Goal: Use online tool/utility: Utilize a website feature to perform a specific function

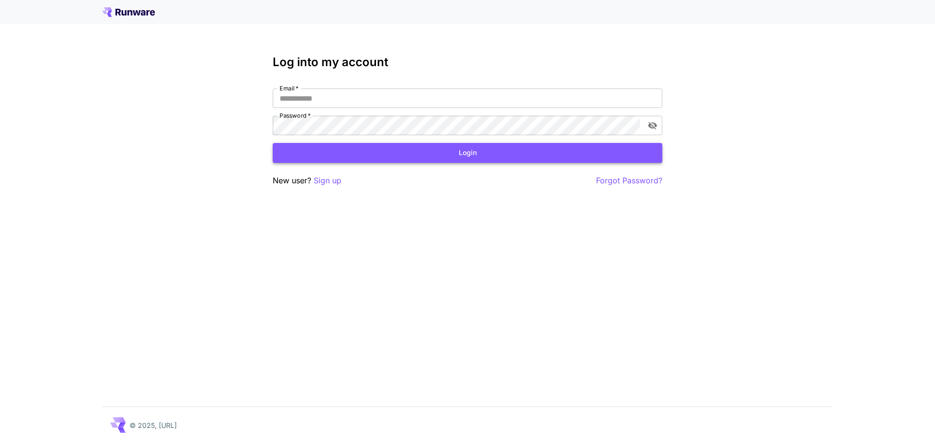
type input "**********"
click at [385, 149] on button "Login" at bounding box center [467, 153] width 389 height 20
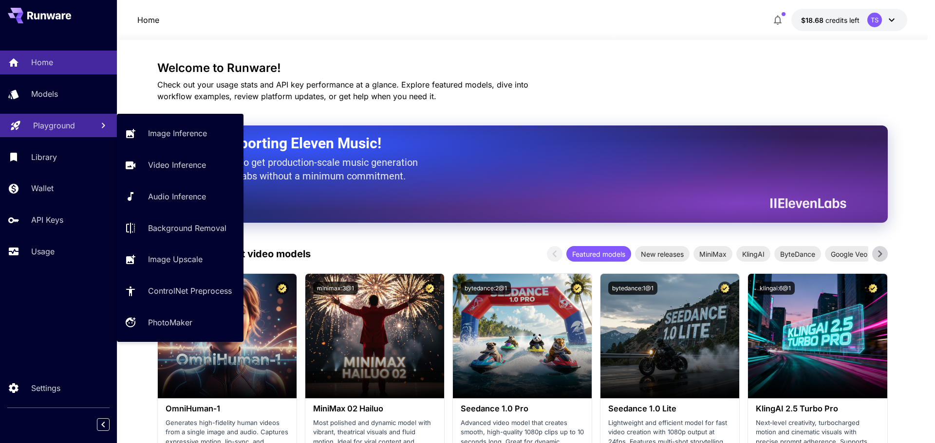
click at [50, 131] on p "Playground" at bounding box center [54, 126] width 42 height 12
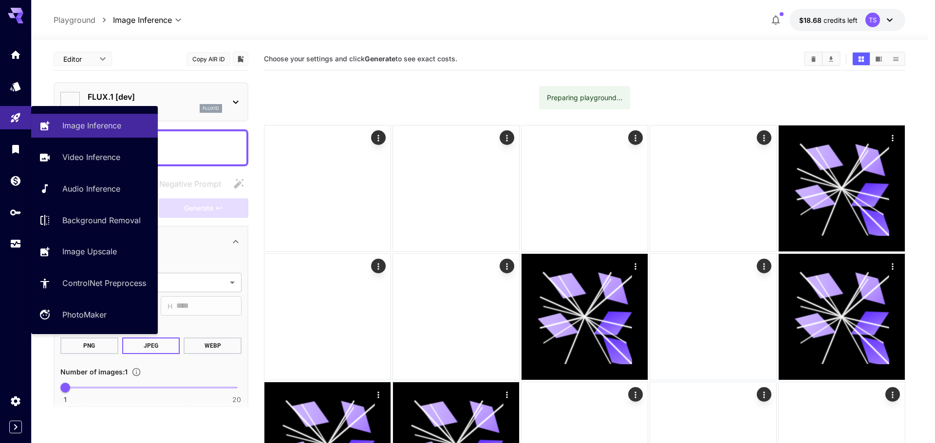
type input "**********"
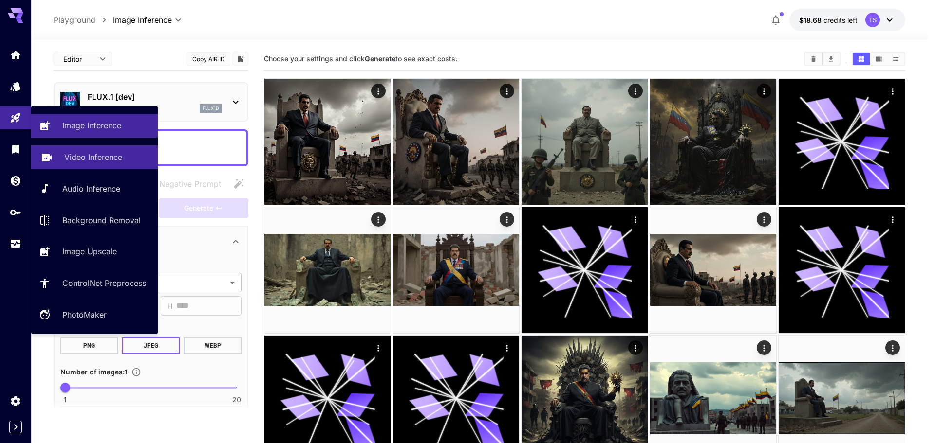
click at [89, 157] on p "Video Inference" at bounding box center [93, 157] width 58 height 12
type input "**********"
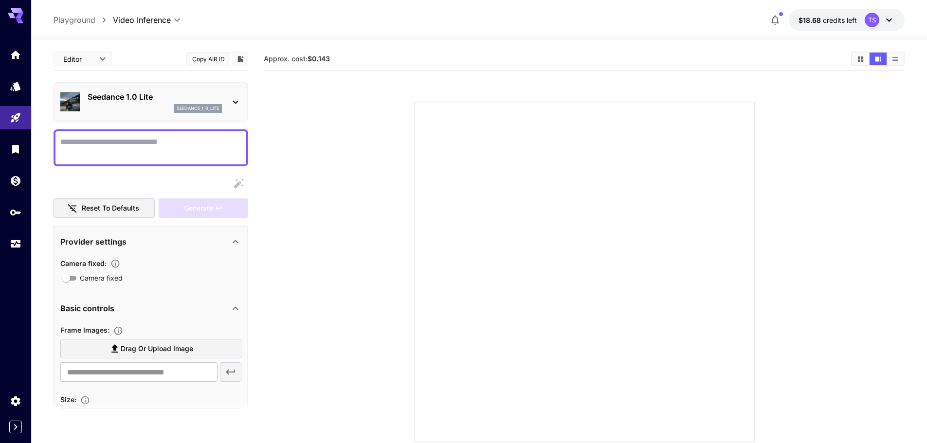
click at [228, 106] on div "Seedance 1.0 Lite seedance_1_0_lite" at bounding box center [150, 102] width 181 height 30
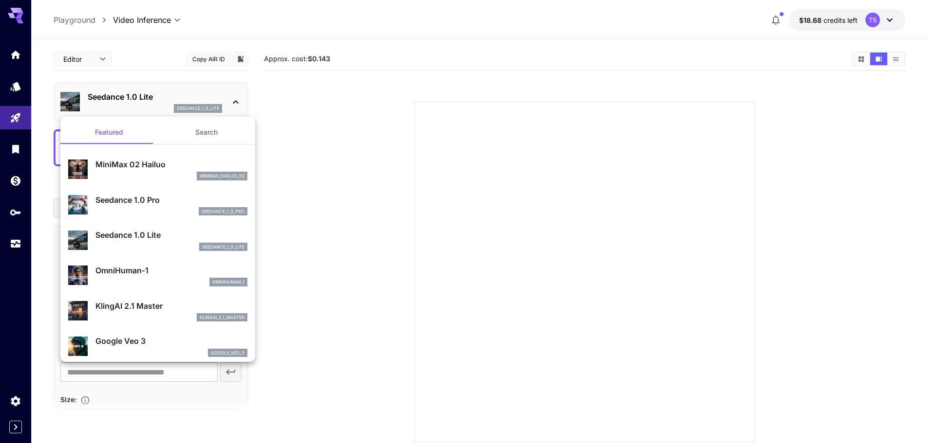
click at [193, 130] on button "Search" at bounding box center [206, 132] width 97 height 23
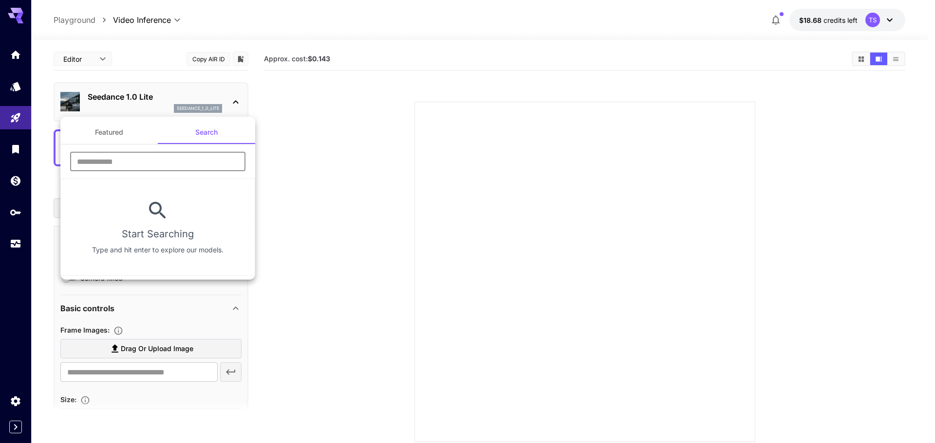
click at [130, 164] on input "text" at bounding box center [157, 161] width 175 height 19
paste input "**********"
drag, startPoint x: 193, startPoint y: 161, endPoint x: 143, endPoint y: 166, distance: 50.5
click at [143, 166] on input "**********" at bounding box center [157, 161] width 175 height 19
type input "**********"
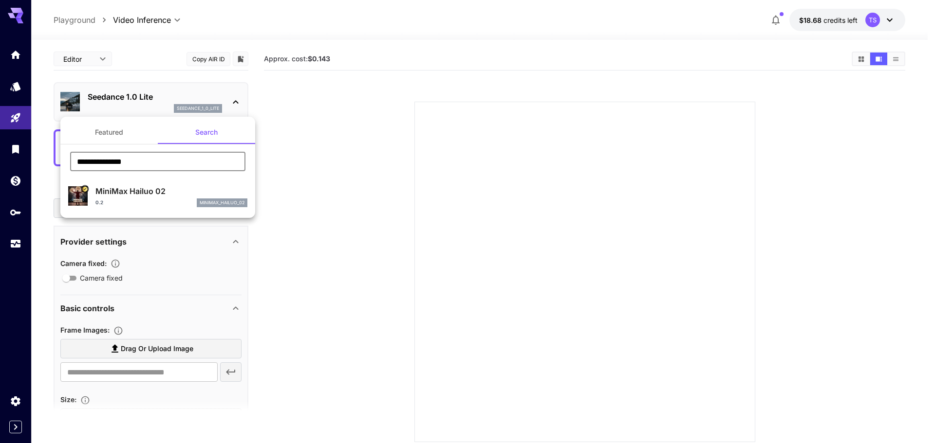
click at [144, 194] on p "MiniMax Hailuo 02" at bounding box center [171, 191] width 152 height 12
type input "**********"
type input "***"
type input "*"
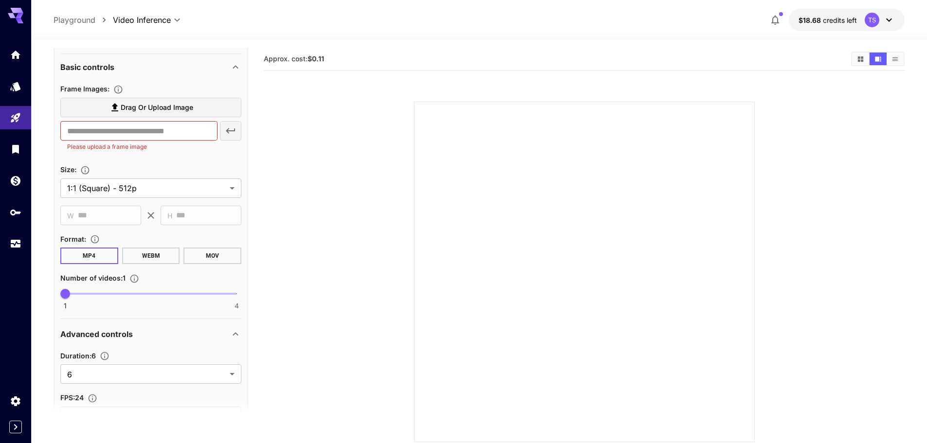
scroll to position [243, 0]
click at [131, 188] on body "**********" at bounding box center [467, 260] width 935 height 520
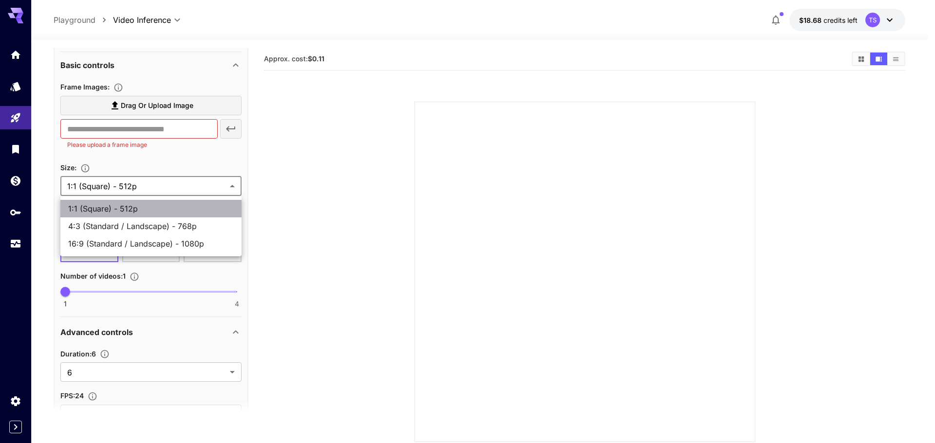
click at [118, 208] on span "1:1 (Square) - 512p" at bounding box center [151, 209] width 166 height 12
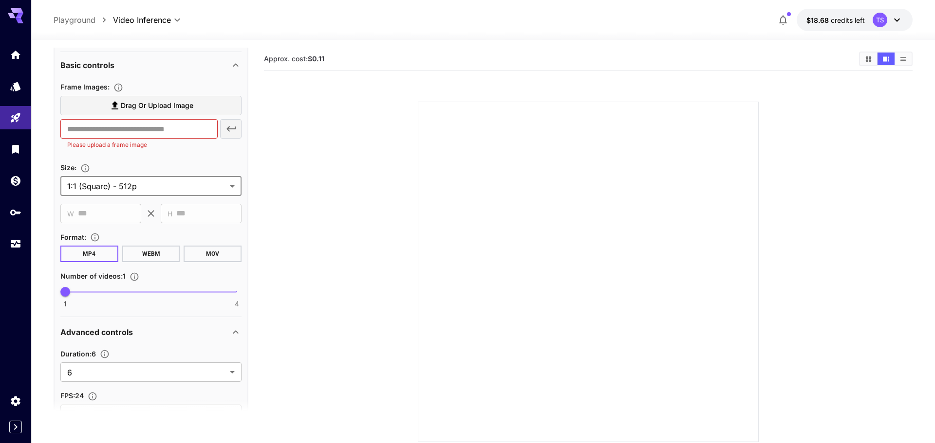
click at [146, 188] on body "**********" at bounding box center [467, 260] width 935 height 520
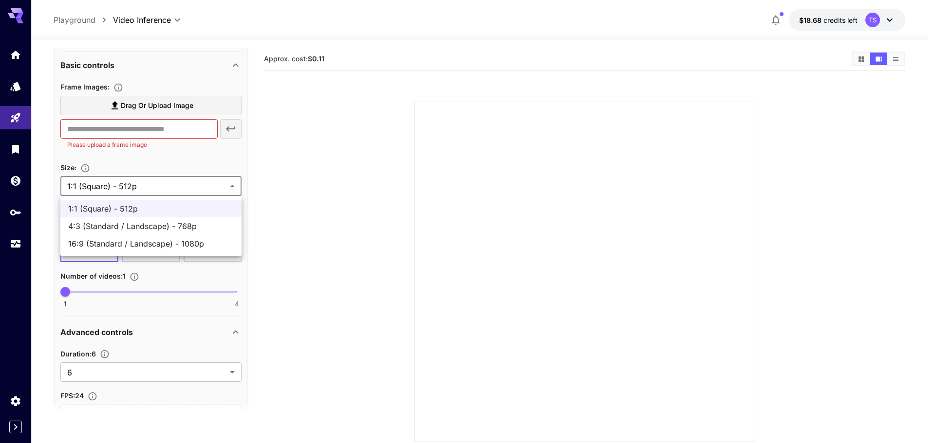
click at [149, 211] on span "1:1 (Square) - 512p" at bounding box center [151, 209] width 166 height 12
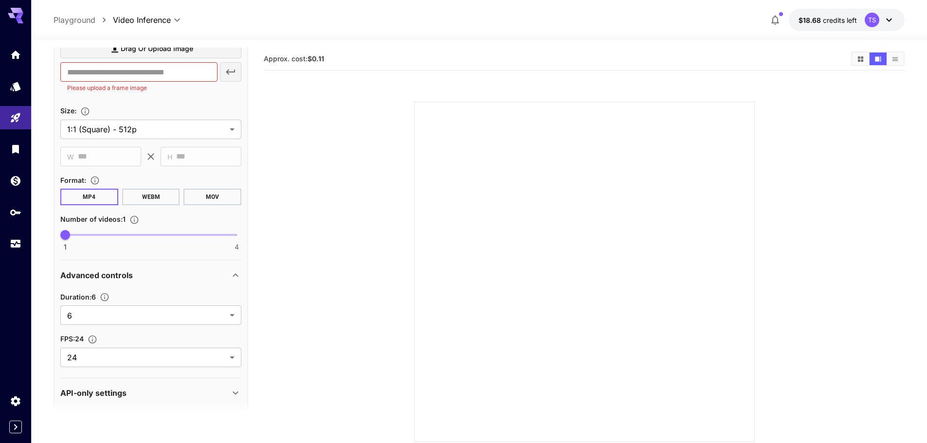
scroll to position [310, 0]
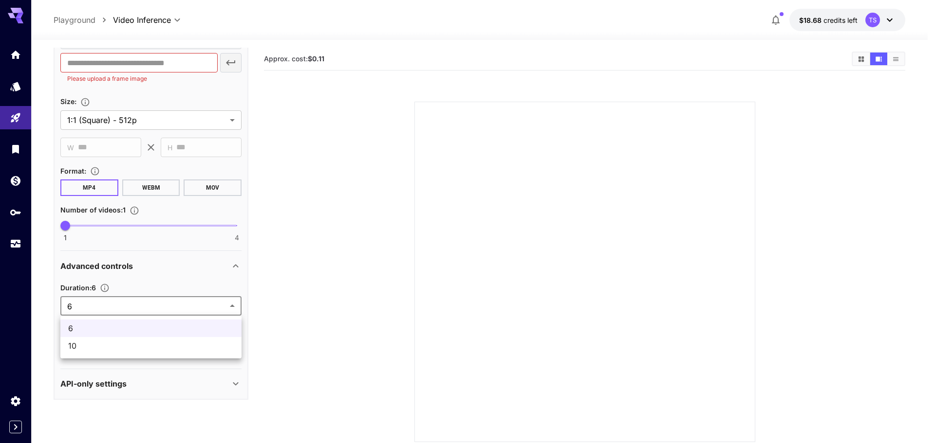
click at [104, 309] on body "**********" at bounding box center [467, 260] width 935 height 520
click at [125, 306] on div at bounding box center [467, 221] width 935 height 443
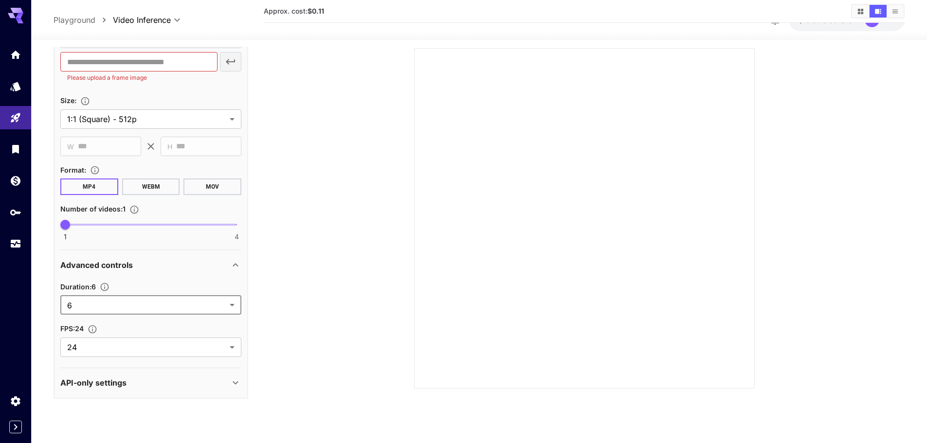
scroll to position [77, 0]
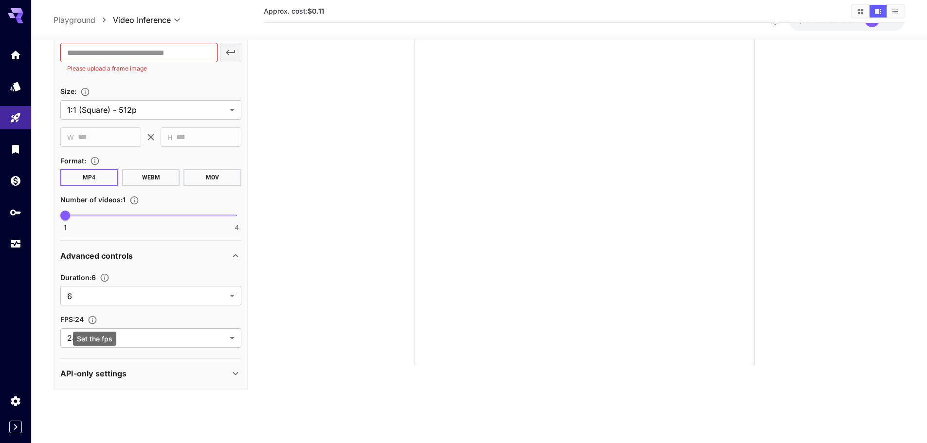
click at [98, 331] on div "Set the fps" at bounding box center [94, 336] width 45 height 22
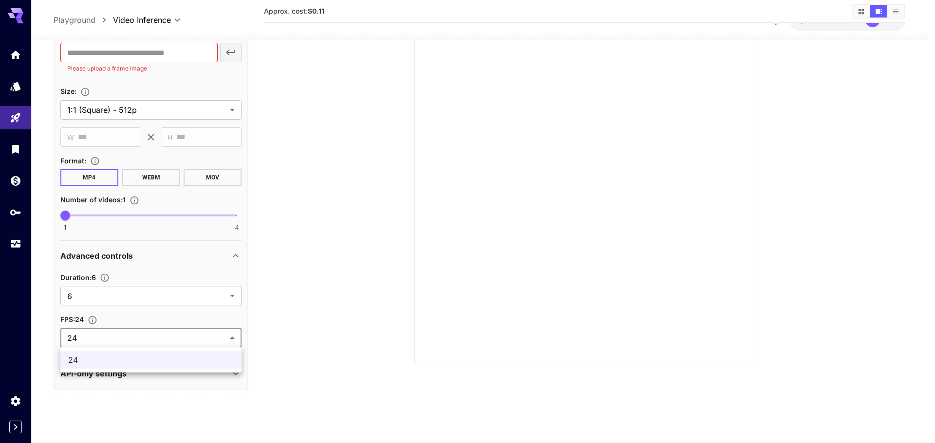
click at [152, 334] on body "**********" at bounding box center [467, 183] width 935 height 520
click at [150, 335] on div at bounding box center [467, 221] width 935 height 443
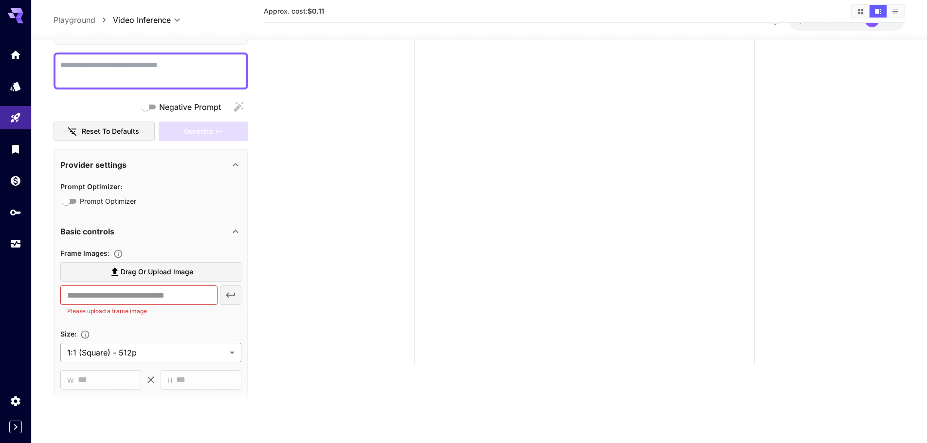
scroll to position [66, 0]
click at [115, 278] on icon at bounding box center [115, 273] width 12 height 12
click at [0, 0] on input "Drag or upload image" at bounding box center [0, 0] width 0 height 0
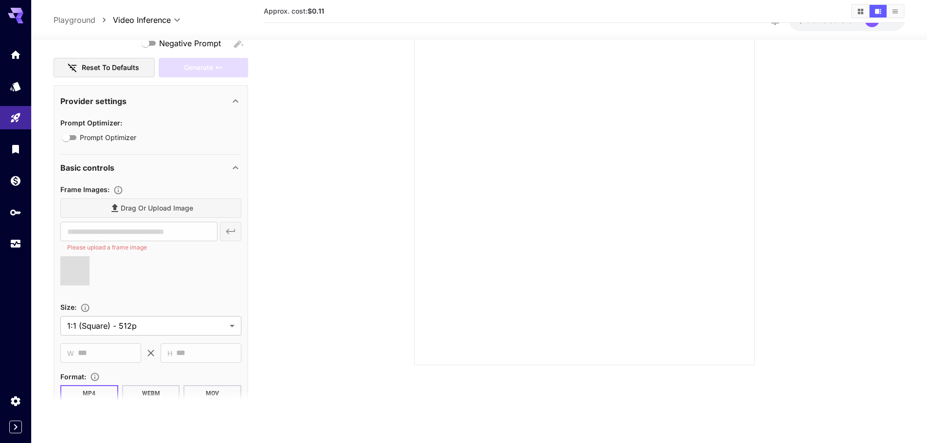
type input "**********"
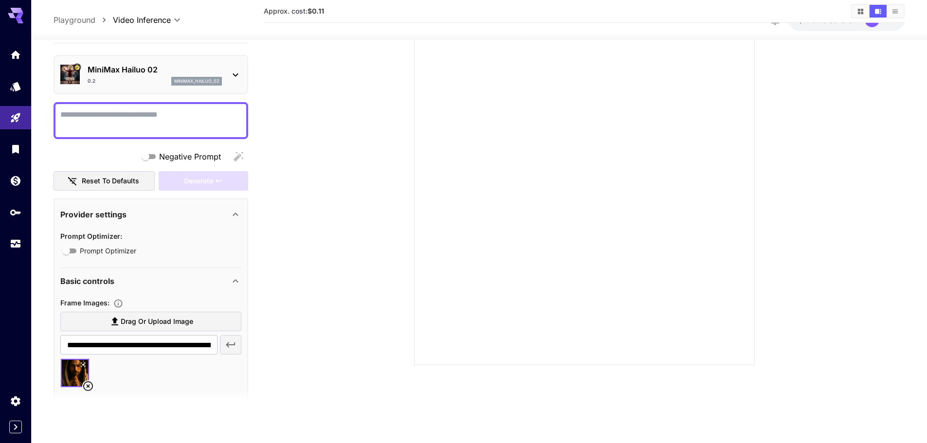
click at [115, 119] on textarea "Negative Prompt" at bounding box center [150, 120] width 181 height 23
type textarea "**********"
click at [192, 182] on div "Generate" at bounding box center [204, 181] width 90 height 20
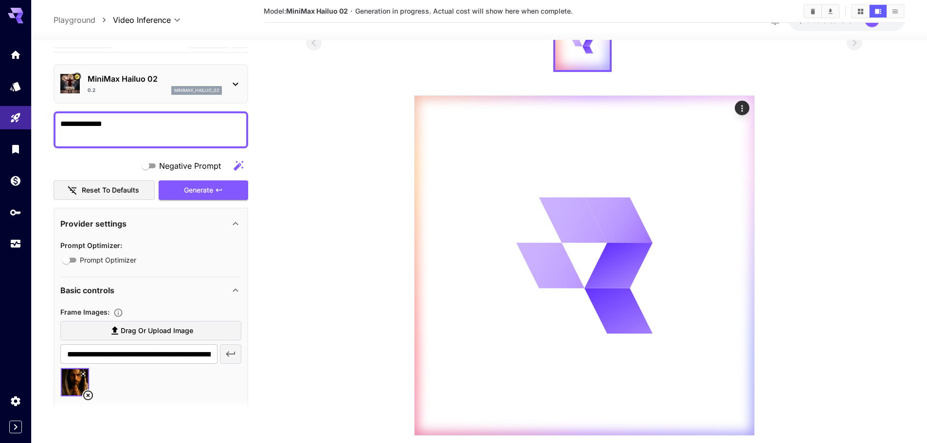
scroll to position [0, 0]
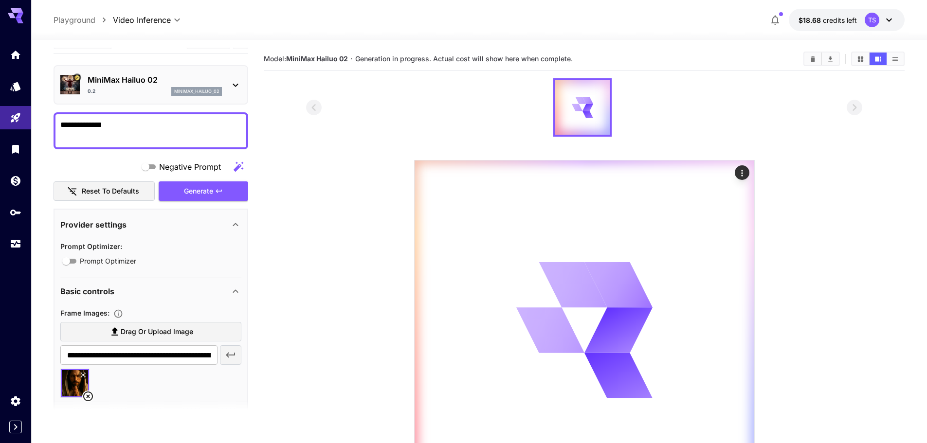
click at [191, 333] on span "Drag or upload image" at bounding box center [157, 332] width 73 height 12
click at [0, 0] on input "Drag or upload image" at bounding box center [0, 0] width 0 height 0
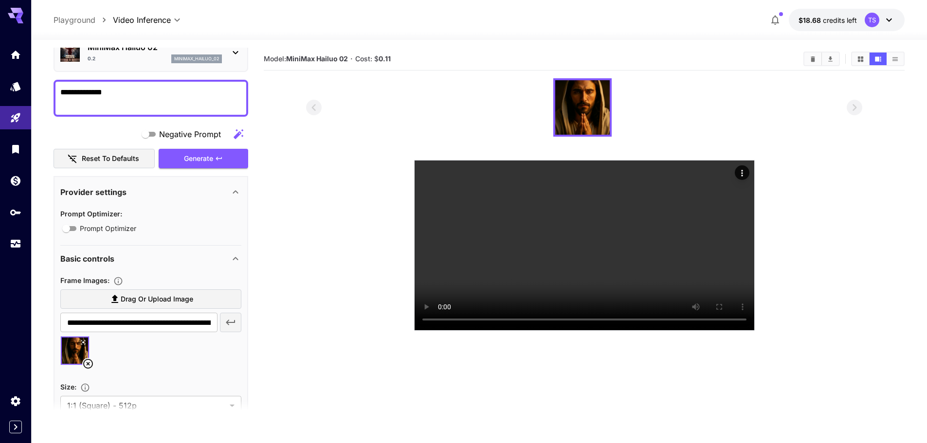
scroll to position [212, 0]
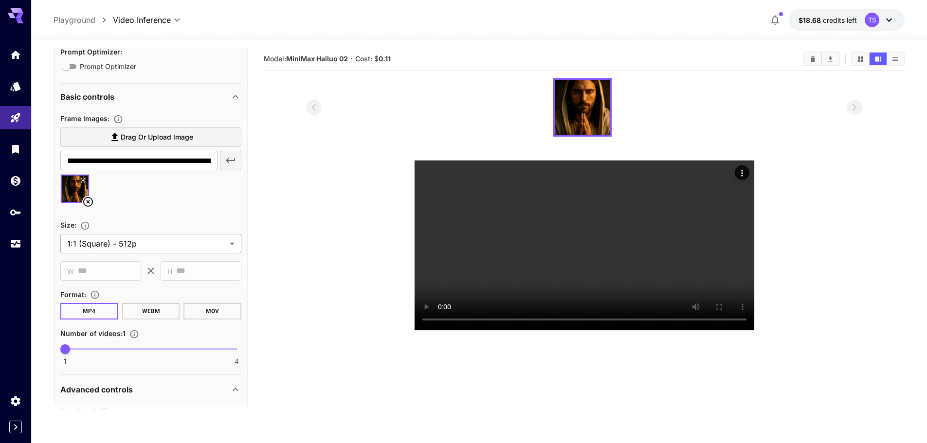
click at [160, 241] on body "**********" at bounding box center [463, 260] width 927 height 520
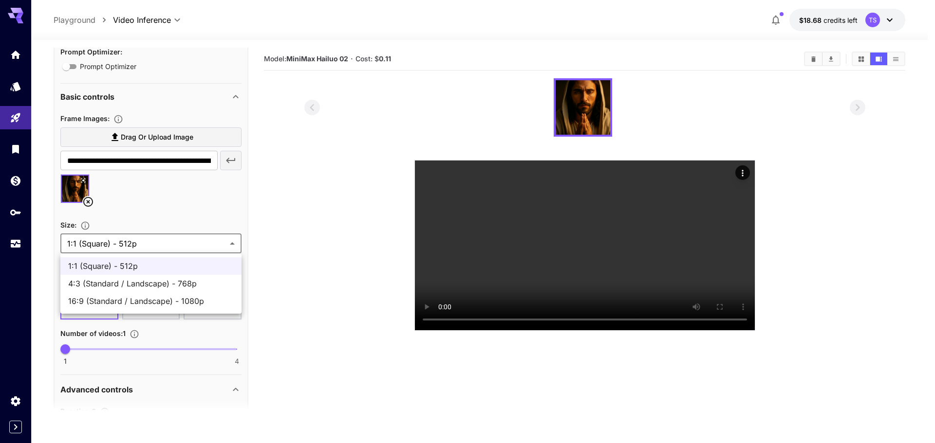
click at [160, 241] on div at bounding box center [467, 221] width 935 height 443
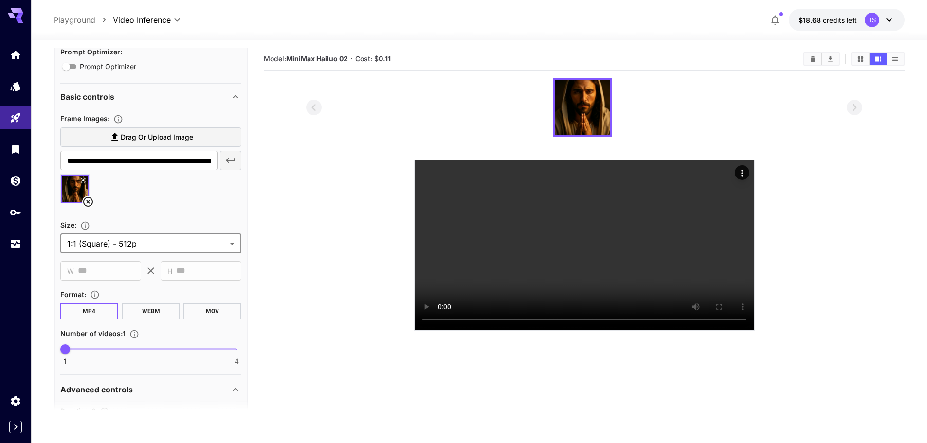
click at [775, 20] on icon "button" at bounding box center [776, 20] width 12 height 12
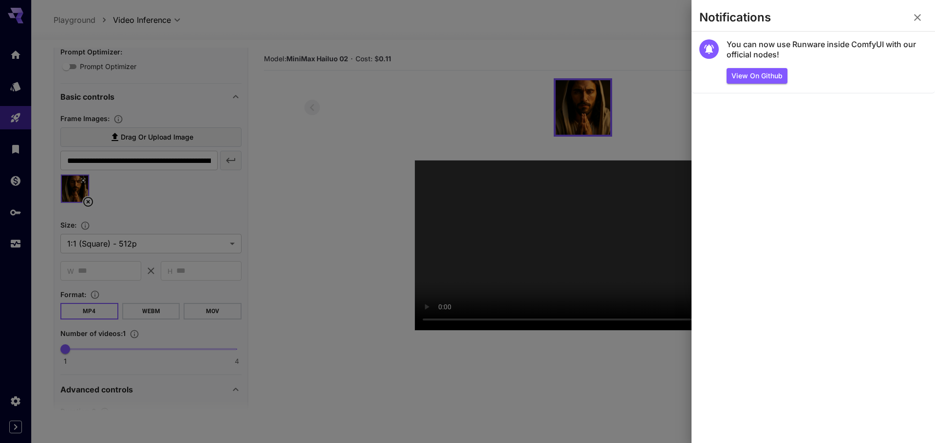
click at [921, 14] on icon "button" at bounding box center [917, 18] width 12 height 12
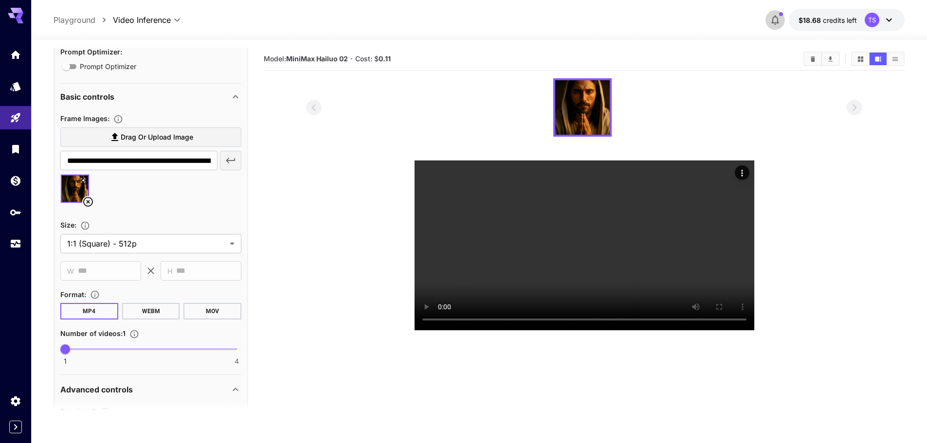
click at [778, 18] on icon "button" at bounding box center [776, 20] width 12 height 12
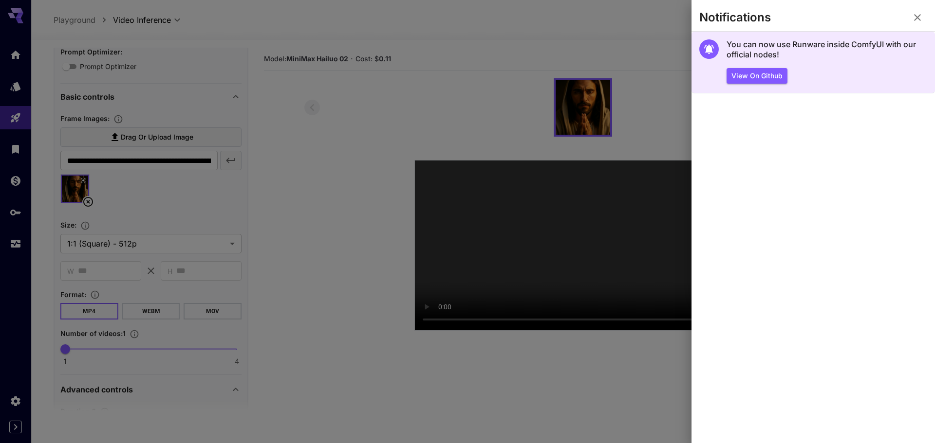
click at [851, 45] on h5 "You can now use Runware inside ComfyUI with our official nodes!" at bounding box center [826, 49] width 201 height 21
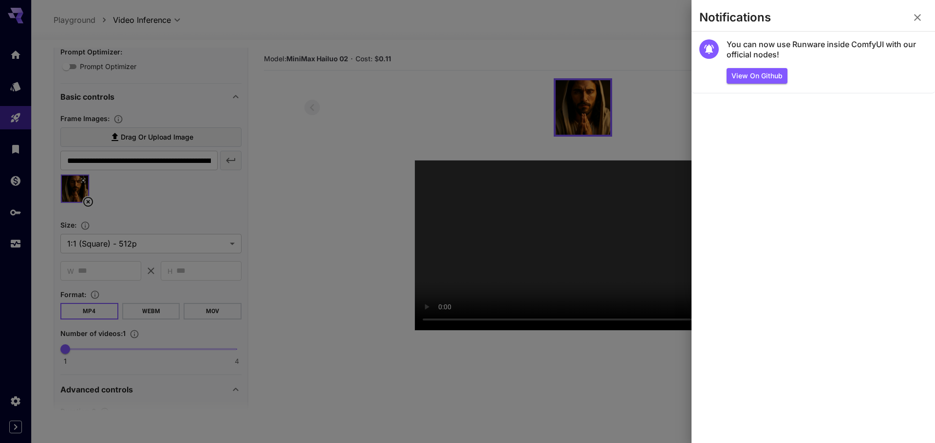
click at [646, 34] on div at bounding box center [467, 221] width 935 height 443
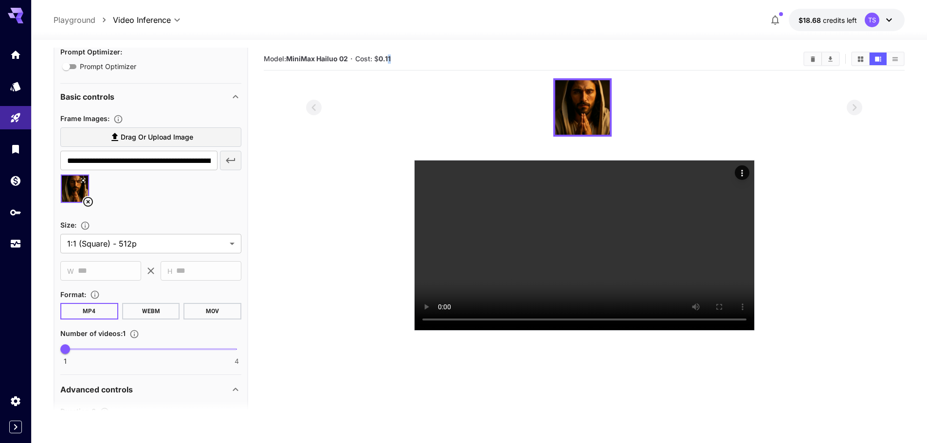
click at [388, 57] on b "0.11" at bounding box center [385, 59] width 12 height 8
click at [882, 17] on div "TS" at bounding box center [880, 20] width 30 height 15
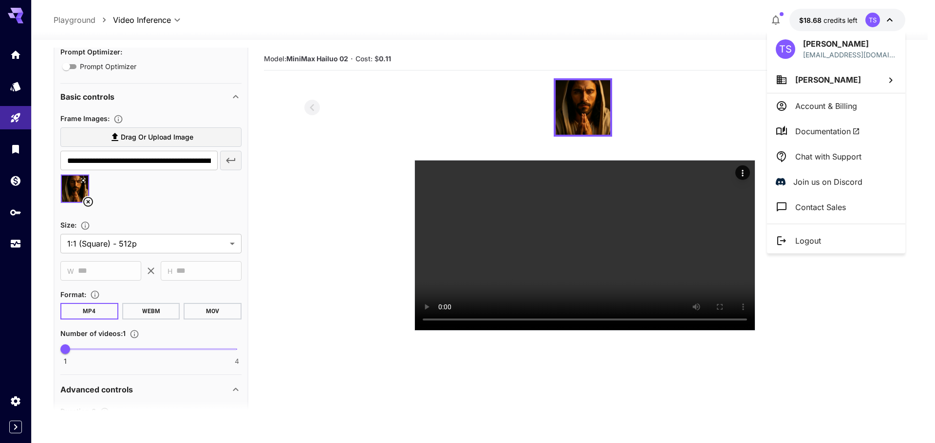
click at [777, 18] on div at bounding box center [467, 221] width 935 height 443
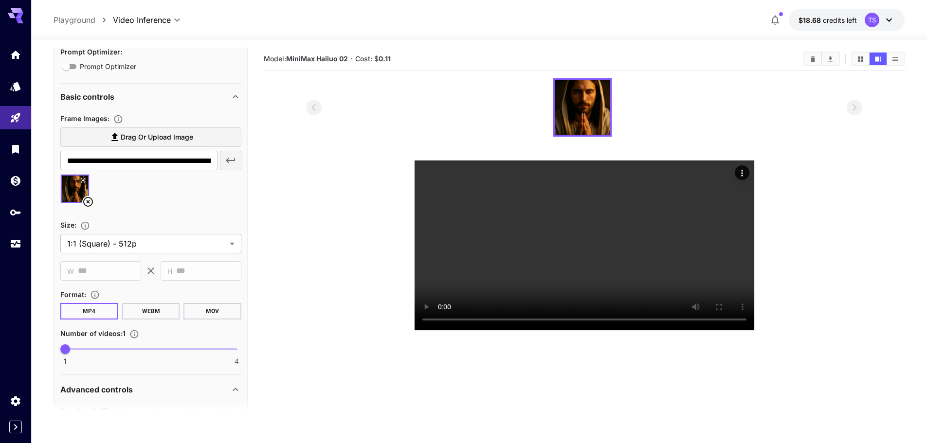
click at [775, 21] on icon "button" at bounding box center [776, 20] width 12 height 12
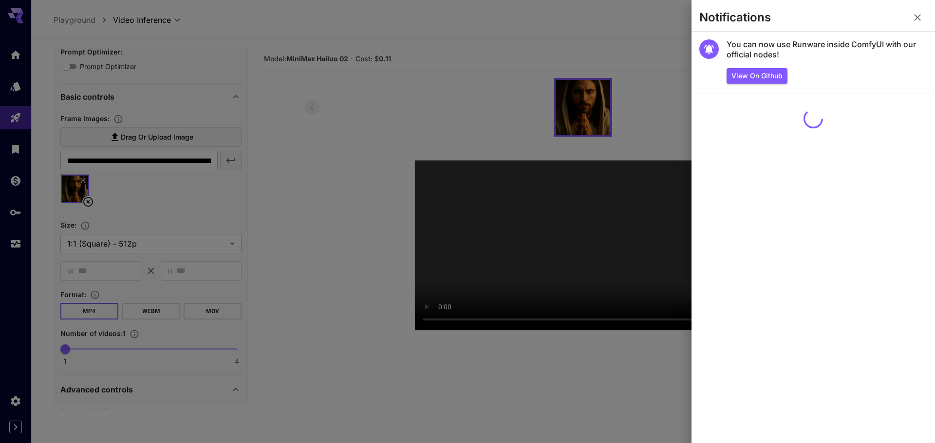
click at [569, 44] on div at bounding box center [467, 221] width 935 height 443
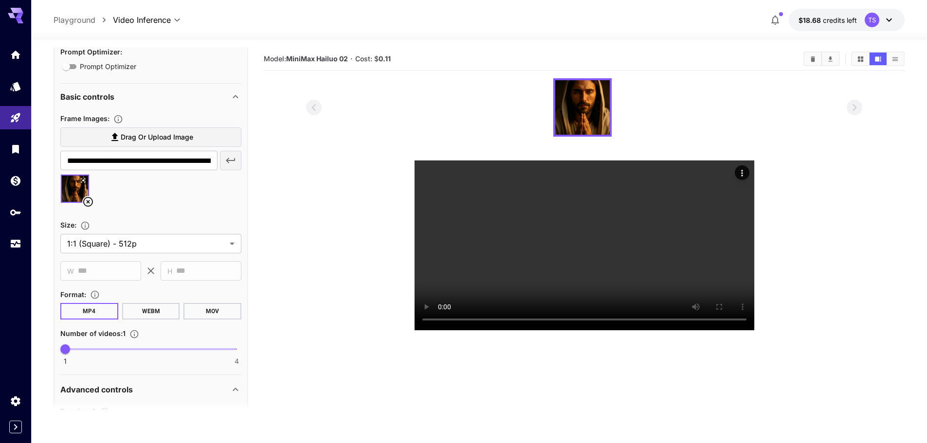
click at [887, 142] on section at bounding box center [584, 204] width 641 height 253
click at [869, 271] on section at bounding box center [584, 204] width 641 height 253
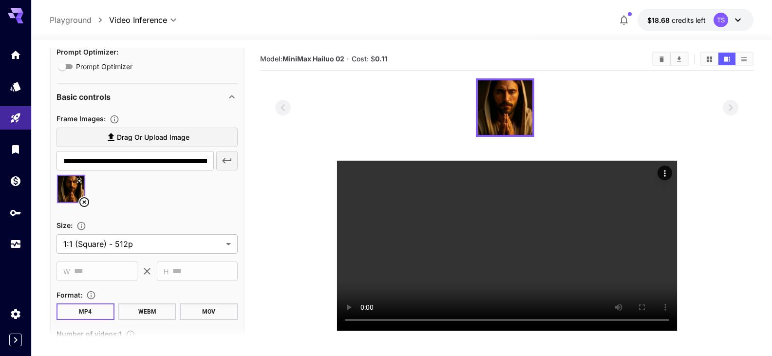
click at [621, 21] on icon "button" at bounding box center [624, 20] width 12 height 12
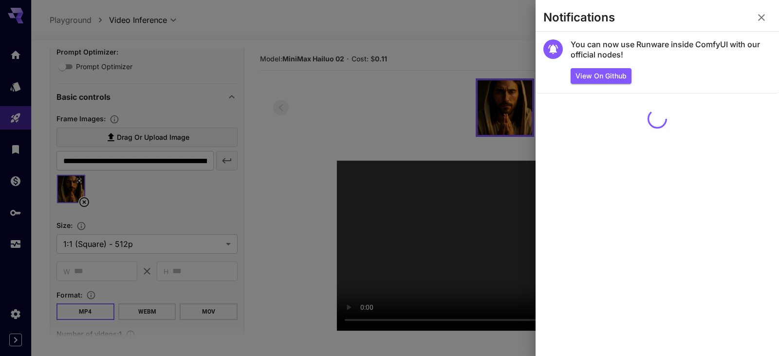
click at [439, 26] on div at bounding box center [389, 178] width 779 height 356
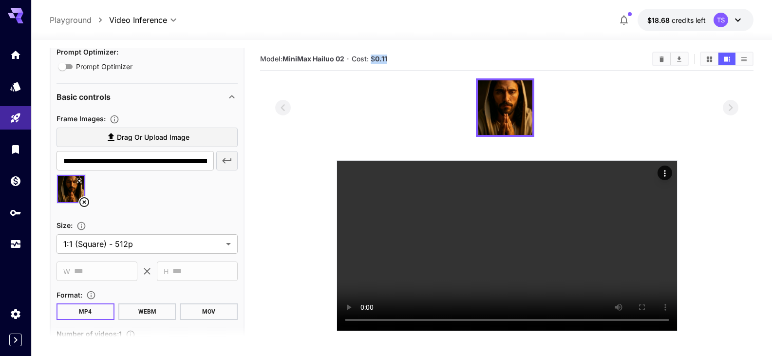
drag, startPoint x: 403, startPoint y: 61, endPoint x: 373, endPoint y: 56, distance: 29.6
click at [373, 56] on section "Model: MiniMax Hailuo 02 · Cost: $ 0.11" at bounding box center [452, 59] width 384 height 12
click at [373, 55] on span "Cost: $ 0.11" at bounding box center [369, 59] width 36 height 8
click at [375, 54] on section "Model: MiniMax Hailuo 02 · Cost: $ 0.11" at bounding box center [452, 59] width 384 height 12
click at [371, 57] on span "Cost: $ 0.11" at bounding box center [369, 59] width 36 height 8
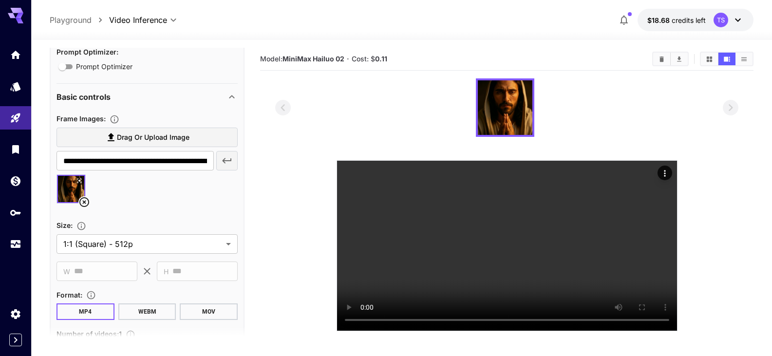
click at [361, 48] on div "Model: MiniMax Hailuo 02 · Cost: $ 0.11" at bounding box center [506, 59] width 493 height 23
click at [410, 50] on div "Model: MiniMax Hailuo 02 · Cost: $ 0.11" at bounding box center [506, 59] width 493 height 23
drag, startPoint x: 384, startPoint y: 52, endPoint x: 346, endPoint y: 50, distance: 38.0
click at [348, 50] on div "Model: MiniMax Hailuo 02 · Cost: $ 0.11" at bounding box center [506, 59] width 493 height 23
click at [392, 53] on section "Model: MiniMax Hailuo 02 · Cost: $ 0.11" at bounding box center [452, 59] width 384 height 12
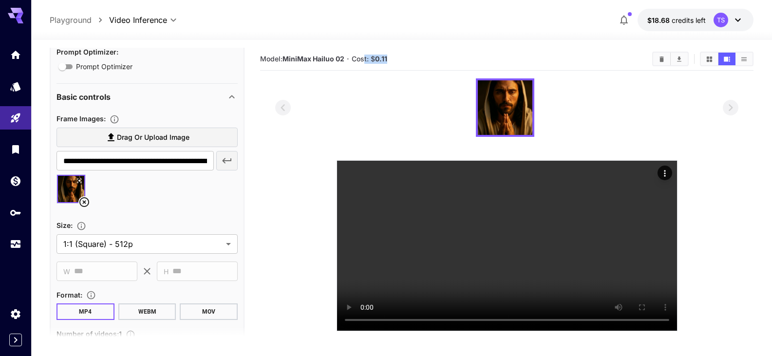
drag, startPoint x: 387, startPoint y: 60, endPoint x: 334, endPoint y: 57, distance: 52.7
click at [347, 56] on section "Model: MiniMax Hailuo 02 · Cost: $ 0.11" at bounding box center [452, 59] width 384 height 12
click at [382, 54] on section "Model: MiniMax Hailuo 02 · Cost: $ 0.11" at bounding box center [452, 59] width 384 height 12
drag, startPoint x: 404, startPoint y: 53, endPoint x: 390, endPoint y: 53, distance: 13.1
click at [403, 53] on div "Model: MiniMax Hailuo 02 · Cost: $ 0.11" at bounding box center [506, 59] width 493 height 15
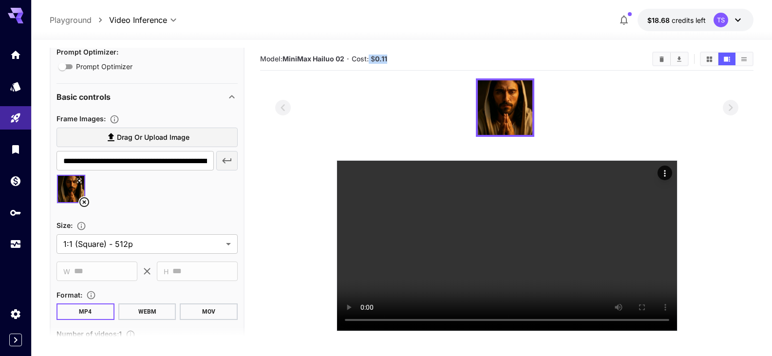
drag, startPoint x: 405, startPoint y: 54, endPoint x: 370, endPoint y: 55, distance: 35.1
click at [370, 55] on section "Model: MiniMax Hailuo 02 · Cost: $ 0.11" at bounding box center [452, 59] width 384 height 12
click at [389, 55] on section "Model: MiniMax Hailuo 02 · Cost: $ 0.11" at bounding box center [452, 59] width 384 height 12
drag, startPoint x: 370, startPoint y: 55, endPoint x: 397, endPoint y: 55, distance: 26.3
click at [396, 55] on section "Model: MiniMax Hailuo 02 · Cost: $ 0.11" at bounding box center [452, 59] width 384 height 12
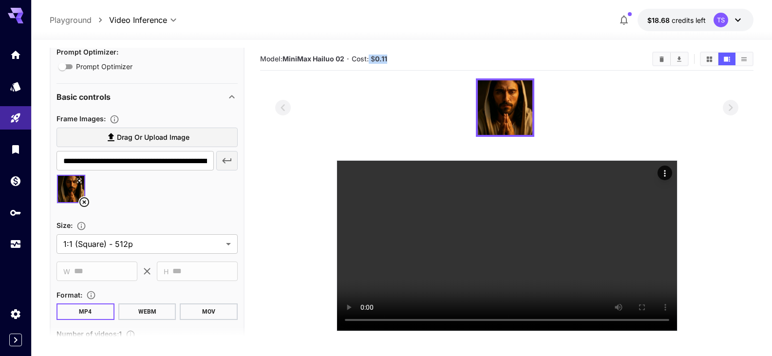
click at [373, 58] on span "Cost: $ 0.11" at bounding box center [369, 59] width 36 height 8
drag, startPoint x: 372, startPoint y: 59, endPoint x: 391, endPoint y: 59, distance: 18.5
click at [391, 59] on section "Model: MiniMax Hailuo 02 · Cost: $ 0.11" at bounding box center [452, 59] width 384 height 12
drag, startPoint x: 391, startPoint y: 59, endPoint x: 371, endPoint y: 57, distance: 20.1
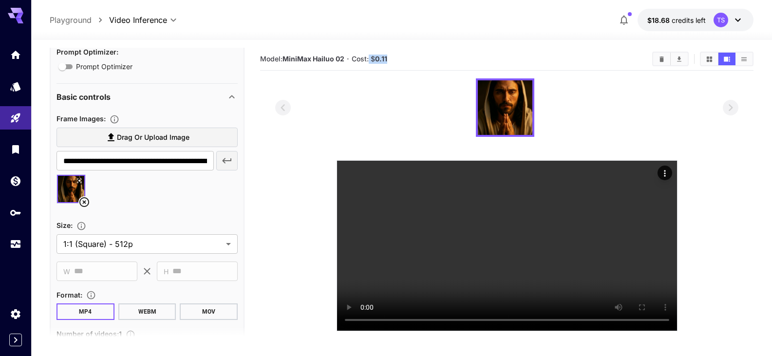
click at [371, 57] on section "Model: MiniMax Hailuo 02 · Cost: $ 0.11" at bounding box center [452, 59] width 384 height 12
click at [371, 57] on span "Cost: $ 0.11" at bounding box center [369, 59] width 36 height 8
drag, startPoint x: 371, startPoint y: 57, endPoint x: 392, endPoint y: 57, distance: 20.9
click at [392, 57] on section "Model: MiniMax Hailuo 02 · Cost: $ 0.11" at bounding box center [452, 59] width 384 height 12
click at [368, 57] on span "Cost: $ 0.11" at bounding box center [369, 59] width 36 height 8
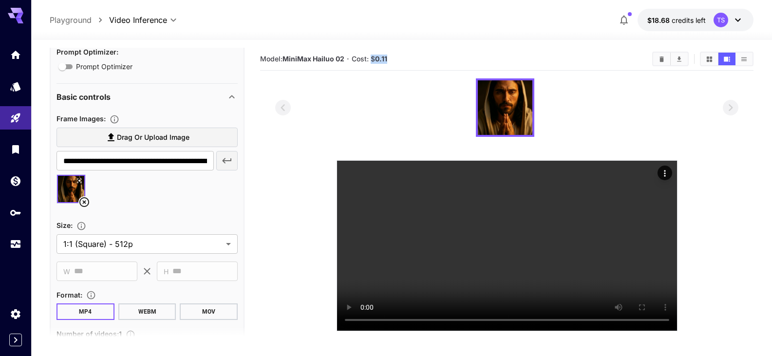
drag, startPoint x: 372, startPoint y: 57, endPoint x: 407, endPoint y: 57, distance: 34.6
click at [406, 57] on section "Model: MiniMax Hailuo 02 · Cost: $ 0.11" at bounding box center [452, 59] width 384 height 12
click at [633, 118] on div at bounding box center [506, 107] width 463 height 58
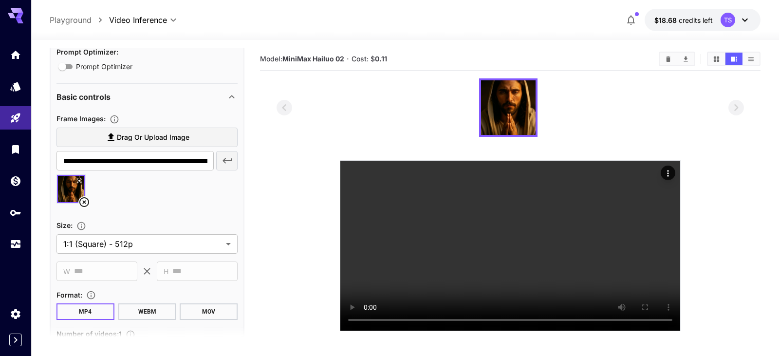
click at [172, 18] on body "**********" at bounding box center [389, 216] width 779 height 433
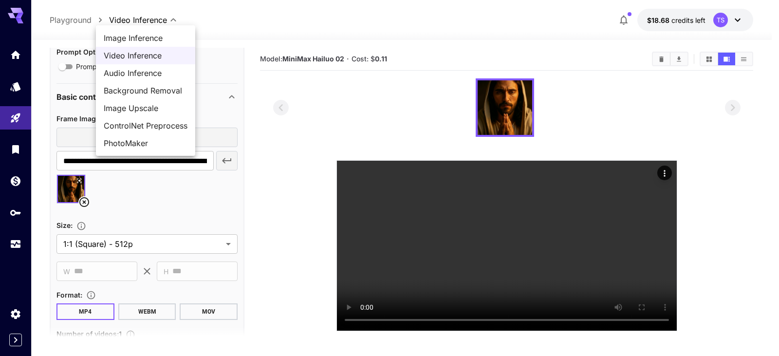
click at [347, 3] on div at bounding box center [389, 178] width 779 height 356
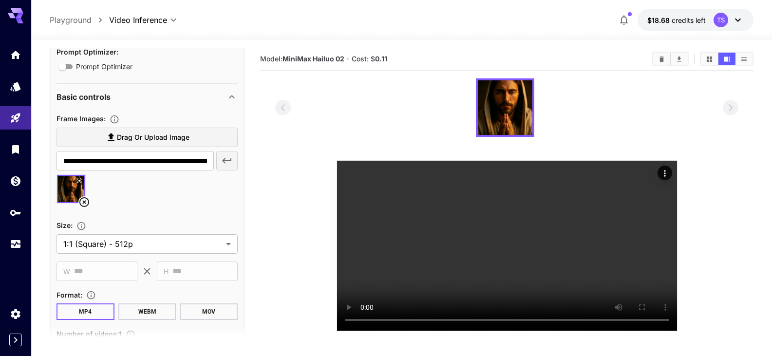
click at [627, 15] on icon "button" at bounding box center [624, 20] width 12 height 12
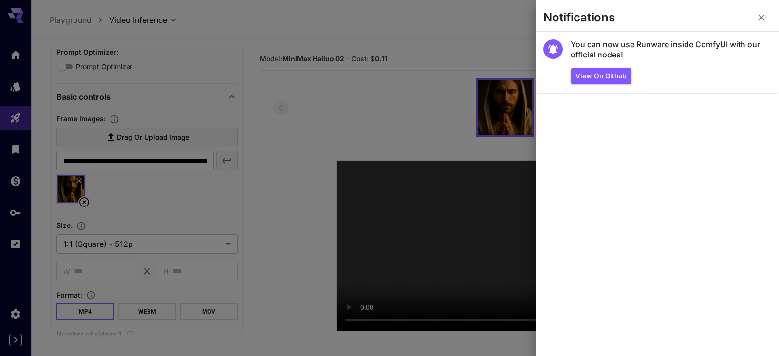
click at [477, 26] on div at bounding box center [389, 178] width 779 height 356
